Goal: Use online tool/utility: Utilize a website feature to perform a specific function

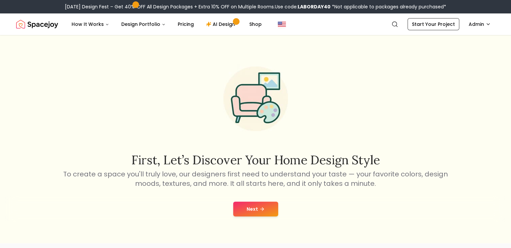
click at [259, 209] on icon at bounding box center [261, 208] width 5 height 5
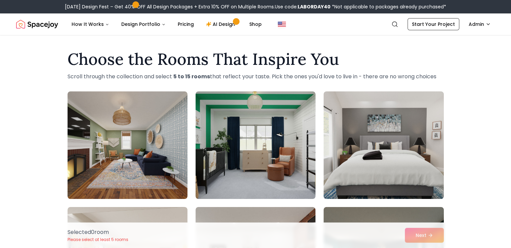
click at [420, 235] on div "Selected 0 room Please select at least 5 rooms Next" at bounding box center [255, 235] width 387 height 26
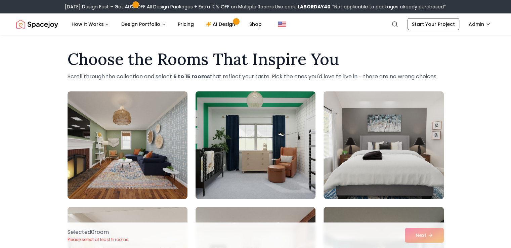
click at [262, 154] on img at bounding box center [255, 145] width 126 height 113
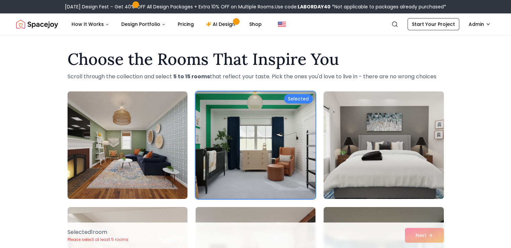
click at [378, 145] on img at bounding box center [383, 145] width 126 height 113
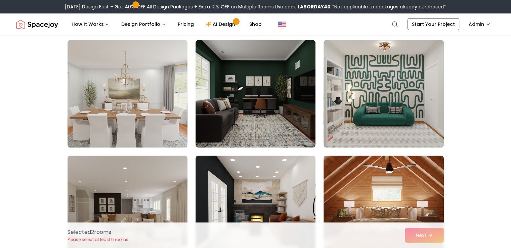
scroll to position [281, 0]
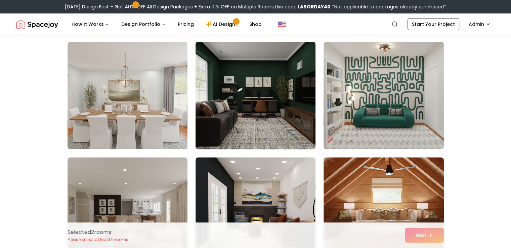
click at [306, 101] on img at bounding box center [255, 95] width 126 height 113
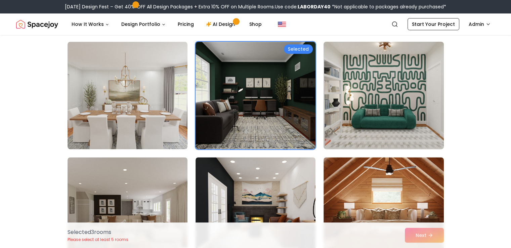
click at [357, 103] on img at bounding box center [383, 95] width 126 height 113
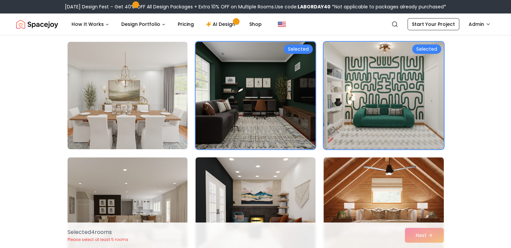
click at [255, 183] on img at bounding box center [255, 210] width 126 height 113
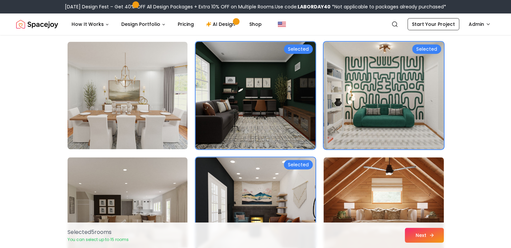
click at [428, 238] on button "Next" at bounding box center [423, 235] width 39 height 15
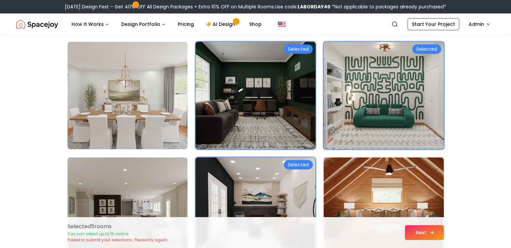
click at [429, 229] on button "Next" at bounding box center [423, 232] width 39 height 15
